Goal: Task Accomplishment & Management: Manage account settings

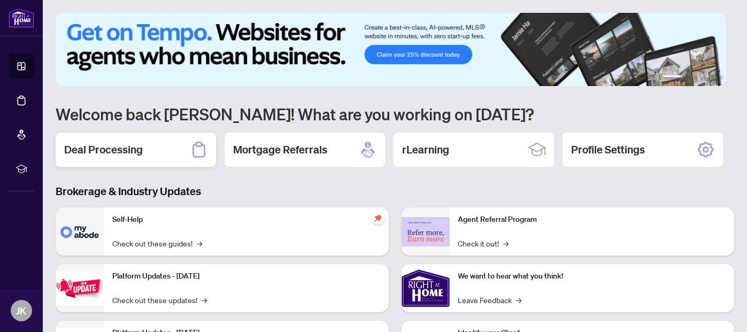
click at [118, 145] on h2 "Deal Processing" at bounding box center [103, 149] width 79 height 15
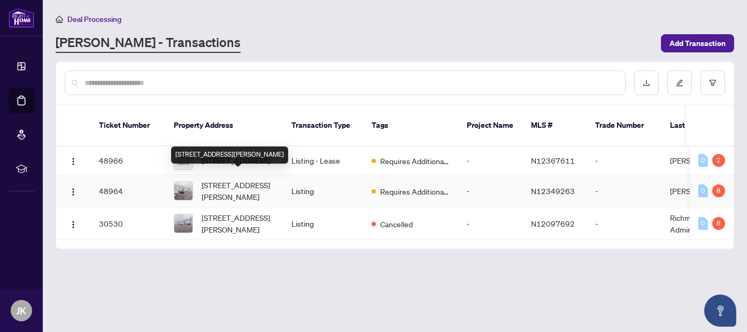
click at [258, 185] on span "[STREET_ADDRESS][PERSON_NAME]" at bounding box center [238, 191] width 73 height 24
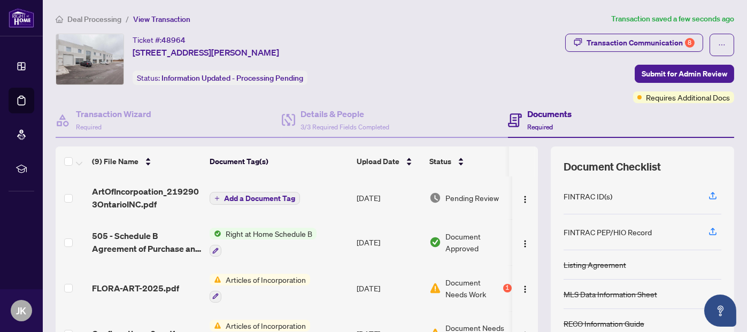
click at [265, 195] on span "Add a Document Tag" at bounding box center [259, 198] width 71 height 7
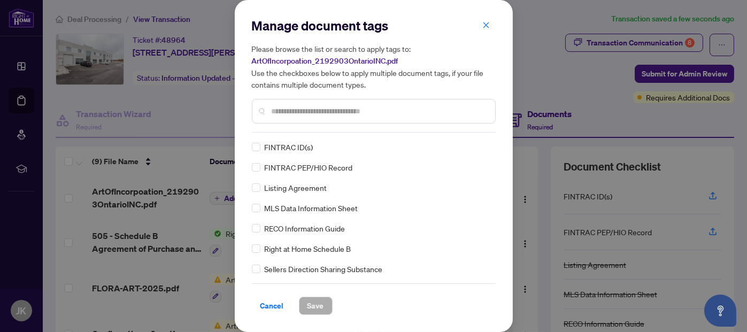
click at [311, 110] on input "text" at bounding box center [379, 111] width 215 height 12
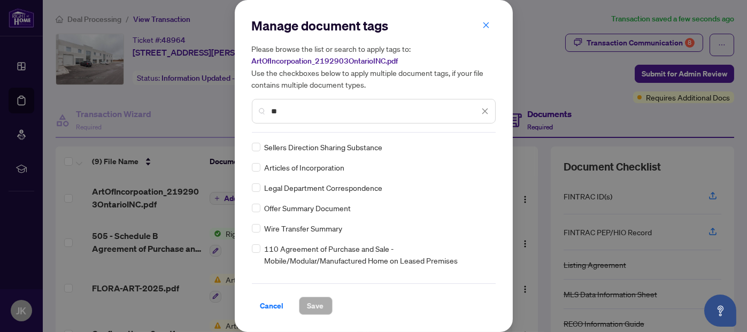
type input "*"
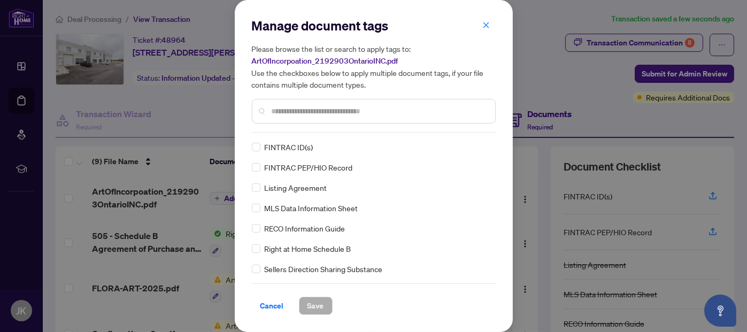
click at [486, 22] on icon "close" at bounding box center [486, 24] width 7 height 7
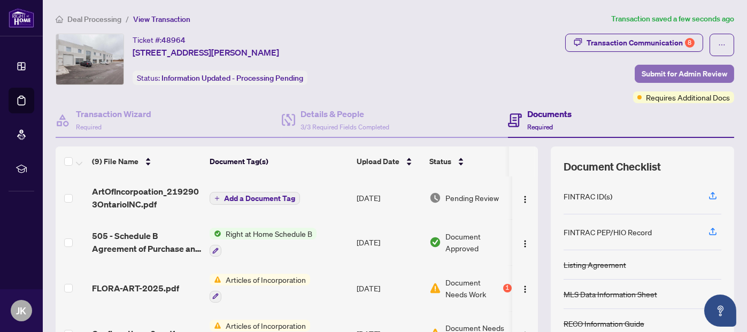
click at [690, 75] on span "Submit for Admin Review" at bounding box center [685, 73] width 86 height 17
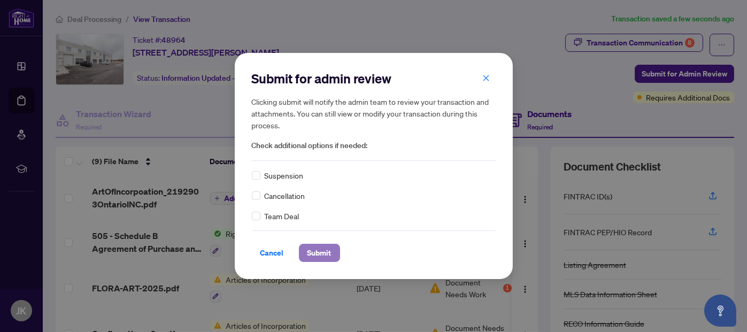
click at [319, 249] on span "Submit" at bounding box center [320, 253] width 24 height 17
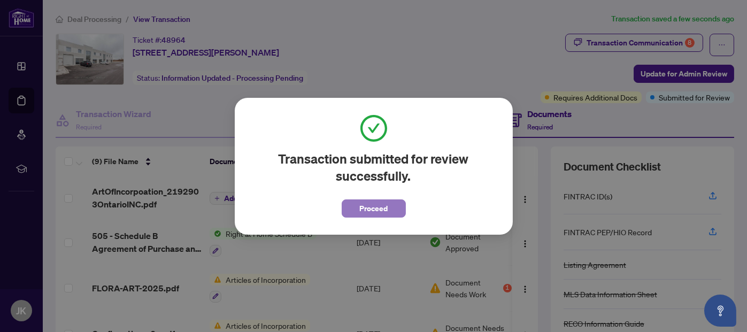
click at [374, 210] on span "Proceed" at bounding box center [374, 208] width 28 height 17
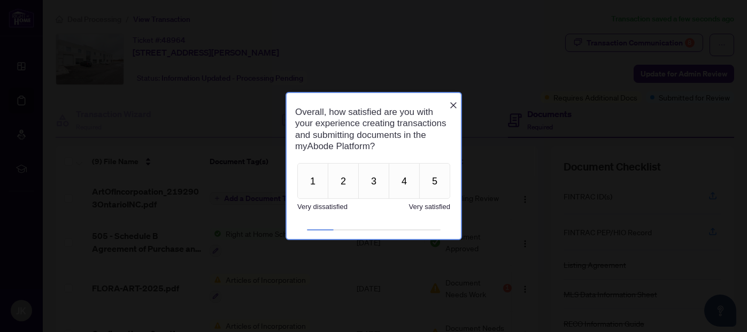
click at [453, 102] on icon "Close button" at bounding box center [453, 105] width 9 height 9
